Goal: Transaction & Acquisition: Purchase product/service

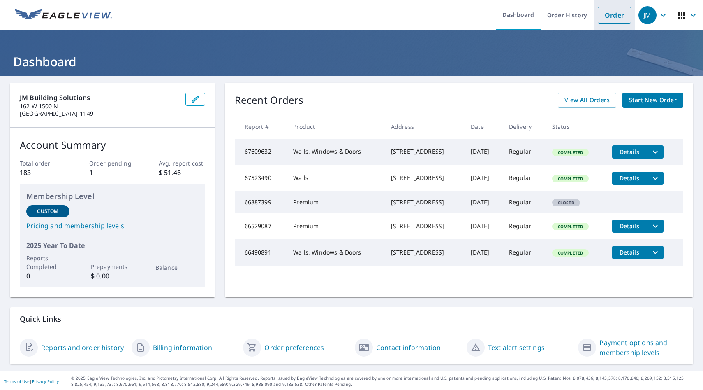
click at [617, 15] on link "Order" at bounding box center [614, 15] width 33 height 17
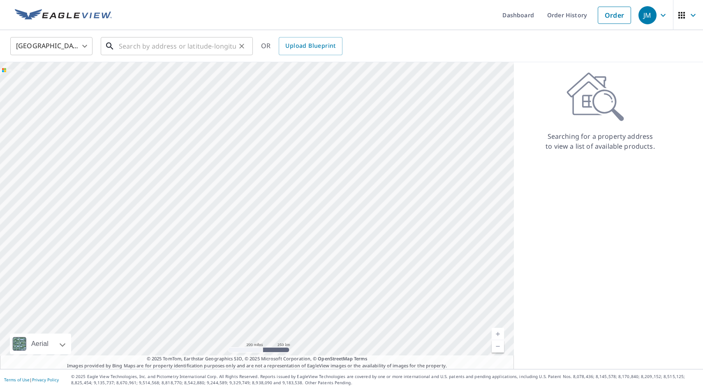
click at [161, 46] on input "text" at bounding box center [177, 46] width 117 height 23
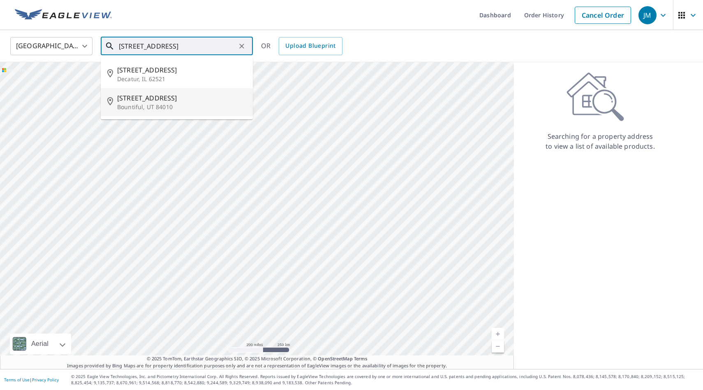
click at [173, 101] on span "[STREET_ADDRESS]" at bounding box center [181, 98] width 129 height 10
type input "[STREET_ADDRESS][PERSON_NAME]"
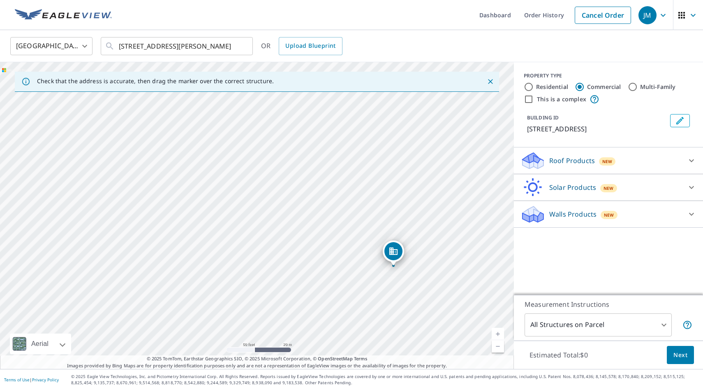
drag, startPoint x: 348, startPoint y: 248, endPoint x: 396, endPoint y: 253, distance: 47.6
click at [531, 86] on input "Residential" at bounding box center [529, 87] width 10 height 10
radio input "true"
type input "1"
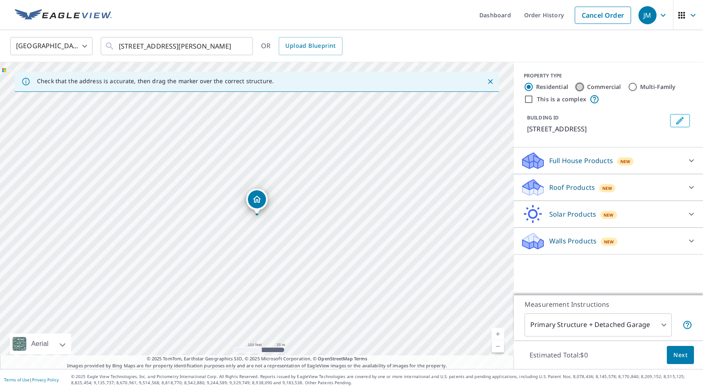
click at [580, 87] on input "Commercial" at bounding box center [580, 87] width 10 height 10
radio input "true"
type input "4"
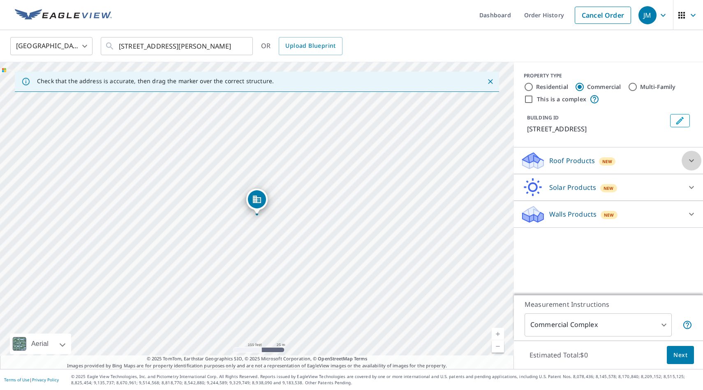
click at [688, 165] on icon at bounding box center [692, 160] width 10 height 10
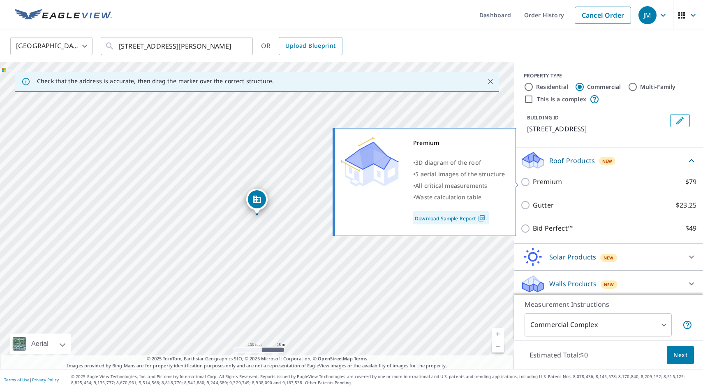
click at [525, 182] on input "Premium $79" at bounding box center [527, 182] width 12 height 10
checkbox input "true"
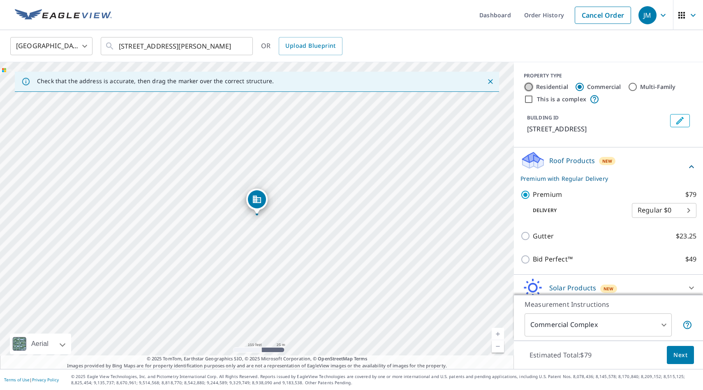
click at [530, 86] on input "Residential" at bounding box center [529, 87] width 10 height 10
radio input "true"
type input "1"
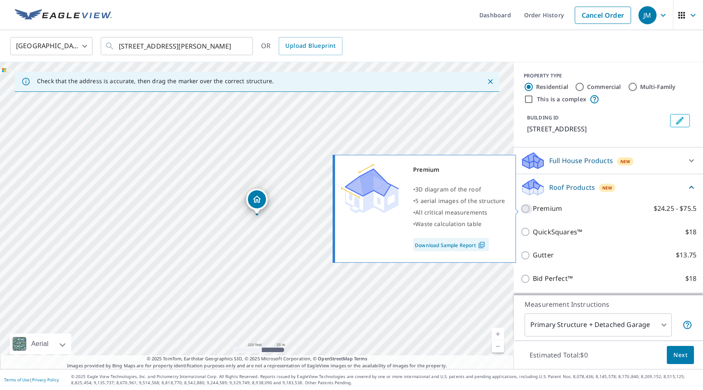
click at [525, 208] on input "Premium $24.25 - $75.5" at bounding box center [527, 209] width 12 height 10
checkbox input "true"
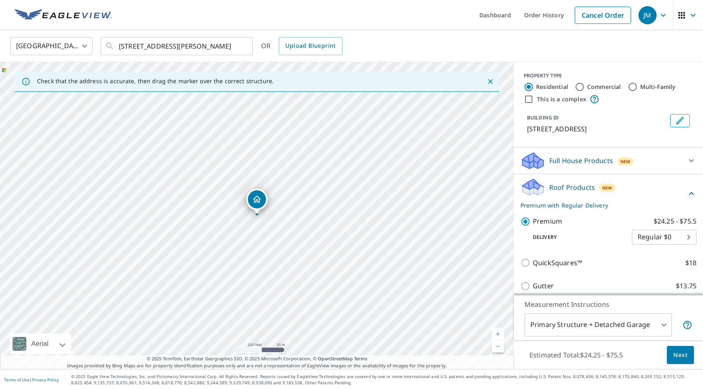
click at [581, 85] on input "Commercial" at bounding box center [580, 87] width 10 height 10
radio input "true"
type input "4"
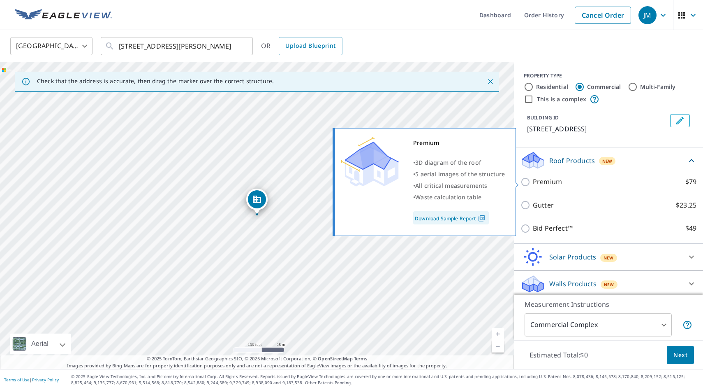
click at [528, 181] on input "Premium $79" at bounding box center [527, 182] width 12 height 10
checkbox input "true"
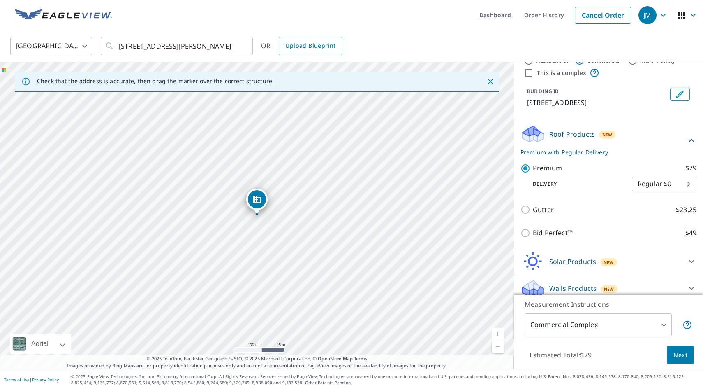
scroll to position [34, 0]
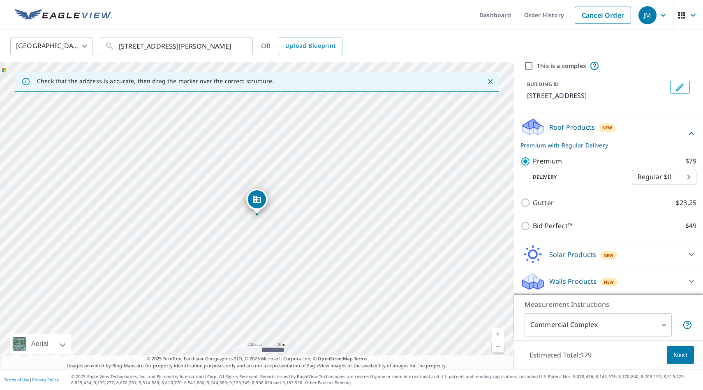
click at [680, 353] on span "Next" at bounding box center [681, 355] width 14 height 10
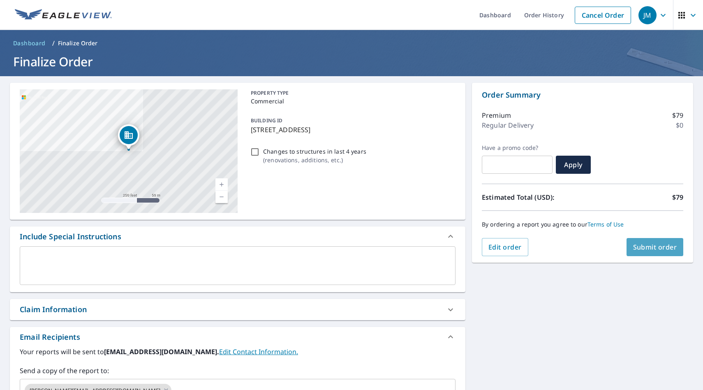
click at [647, 246] on span "Submit order" at bounding box center [655, 246] width 44 height 9
